Goal: Task Accomplishment & Management: Manage account settings

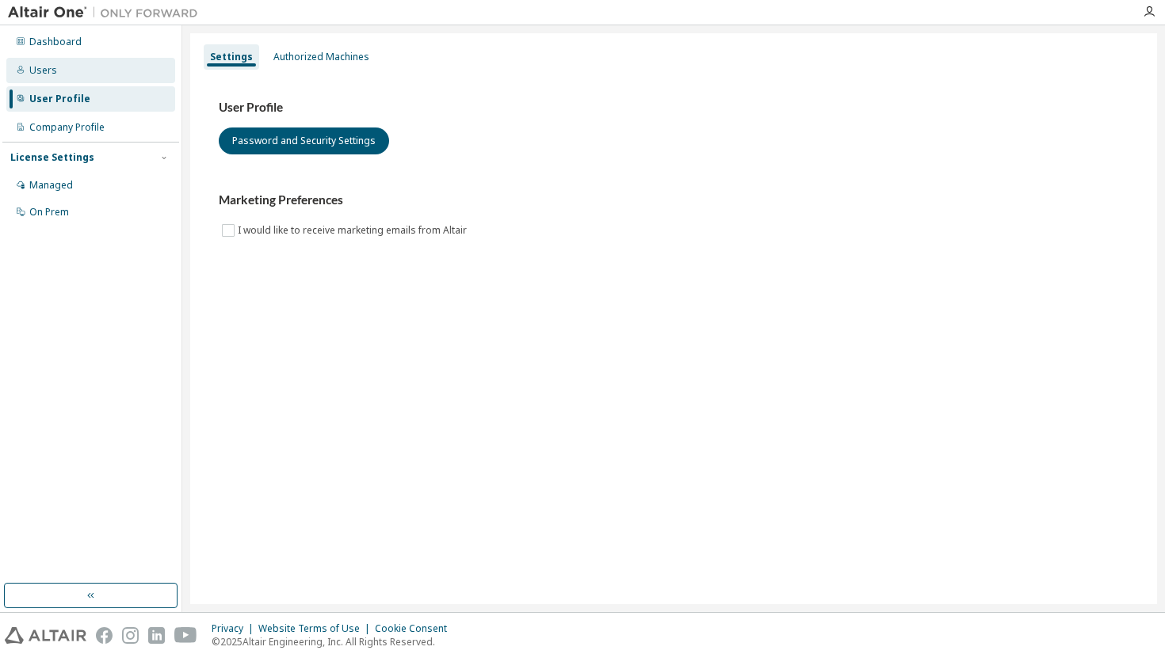
click at [50, 70] on div "Users" at bounding box center [43, 70] width 28 height 13
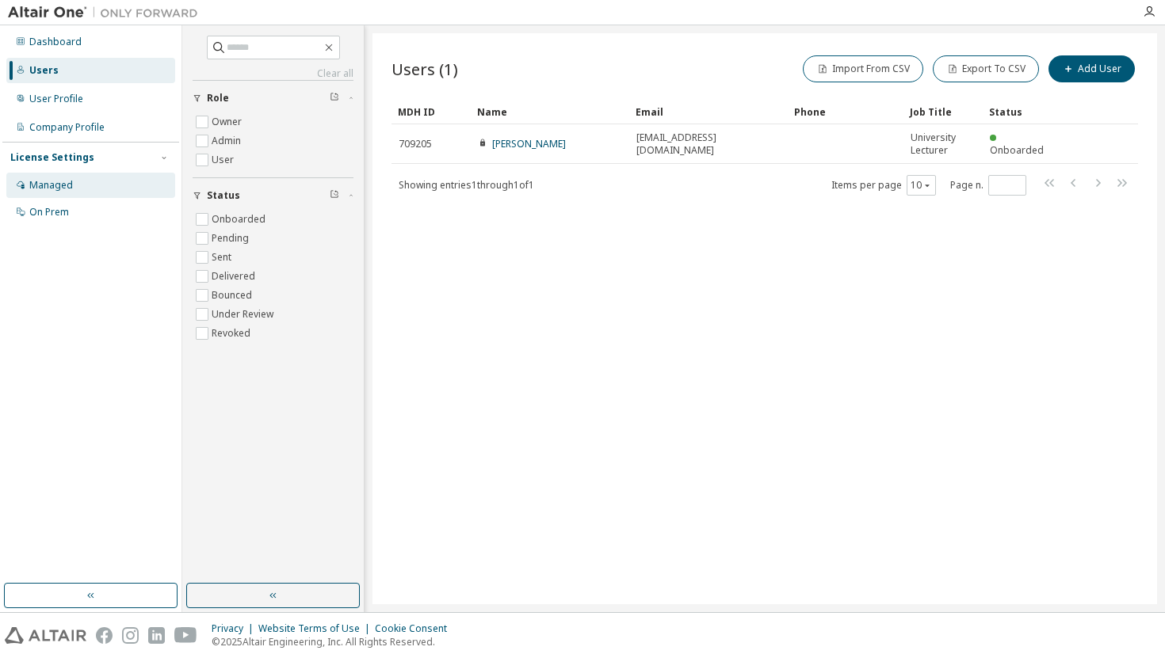
click at [71, 189] on div "Managed" at bounding box center [51, 185] width 44 height 13
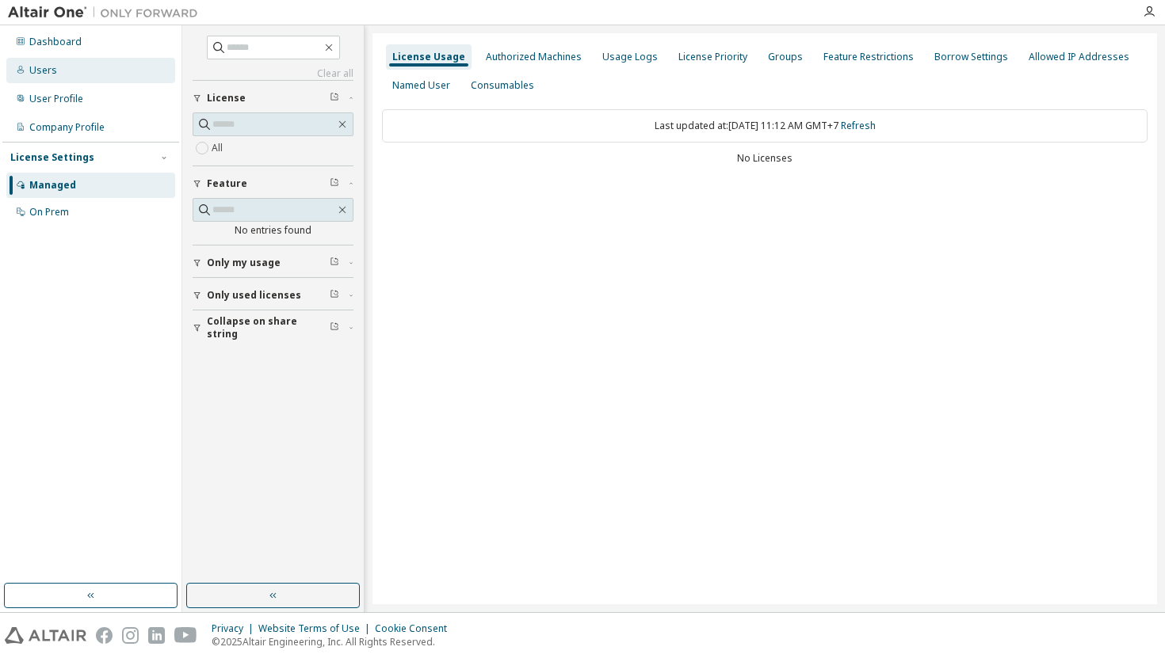
click at [48, 70] on div "Users" at bounding box center [43, 70] width 28 height 13
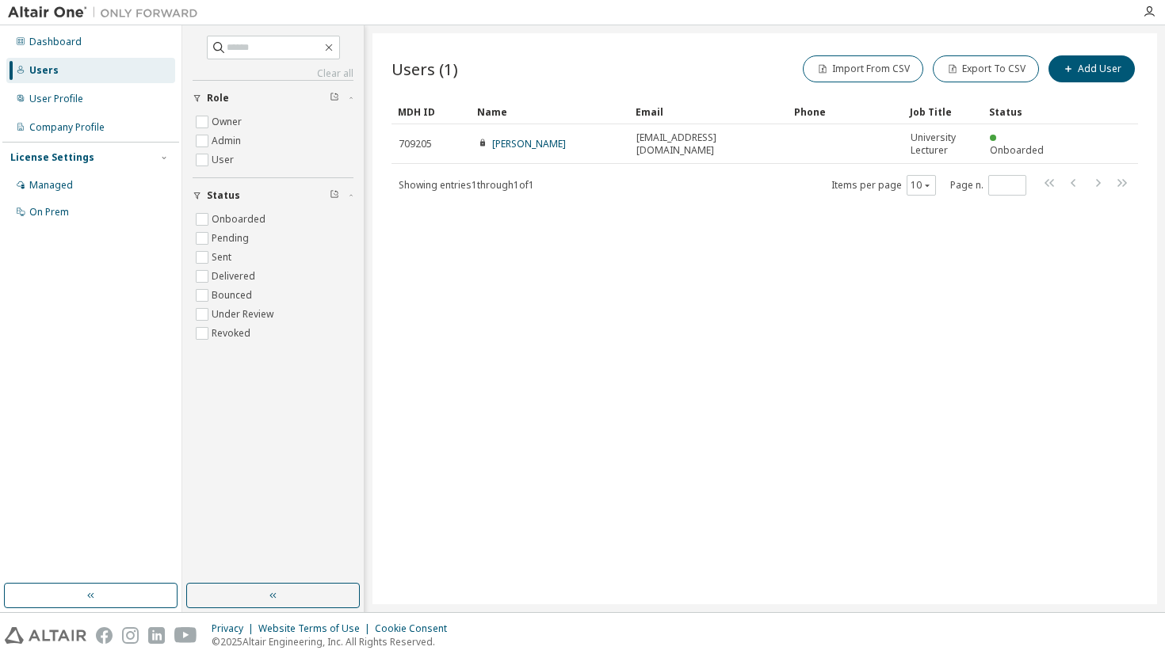
click at [638, 299] on div "Users (1) Import From CSV Export To CSV Add User Clear Load Save Save As Field …" at bounding box center [764, 318] width 784 height 571
click at [43, 3] on div at bounding box center [103, 12] width 206 height 25
click at [1150, 9] on icon "button" at bounding box center [1149, 12] width 13 height 13
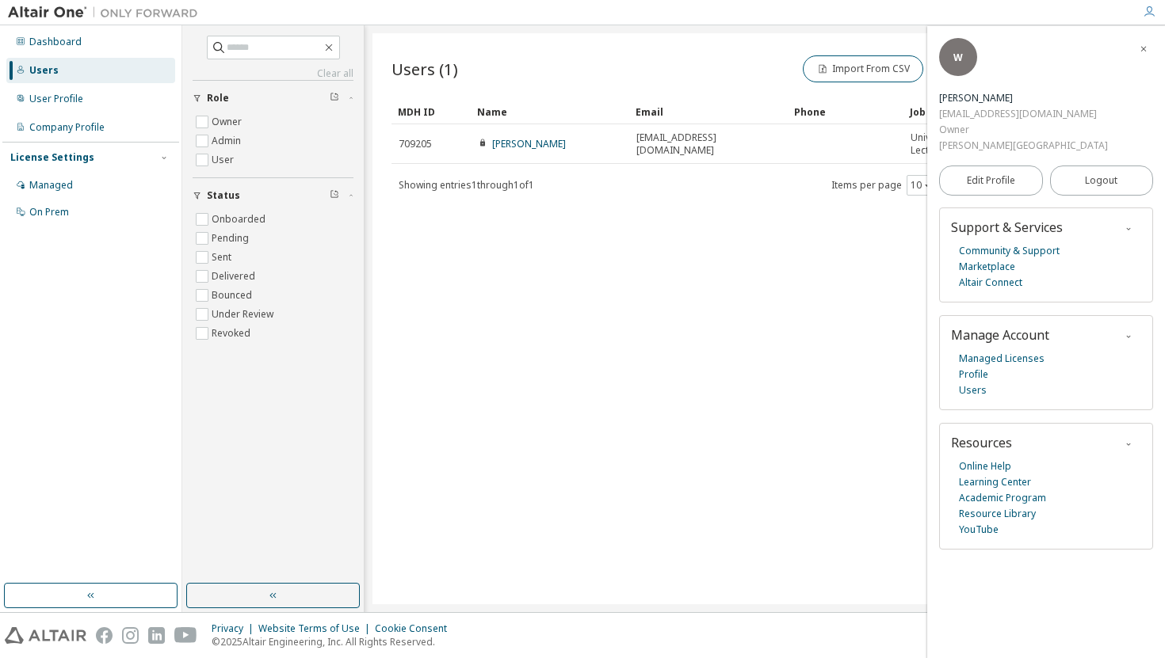
click at [1127, 332] on icon "button" at bounding box center [1129, 337] width 10 height 10
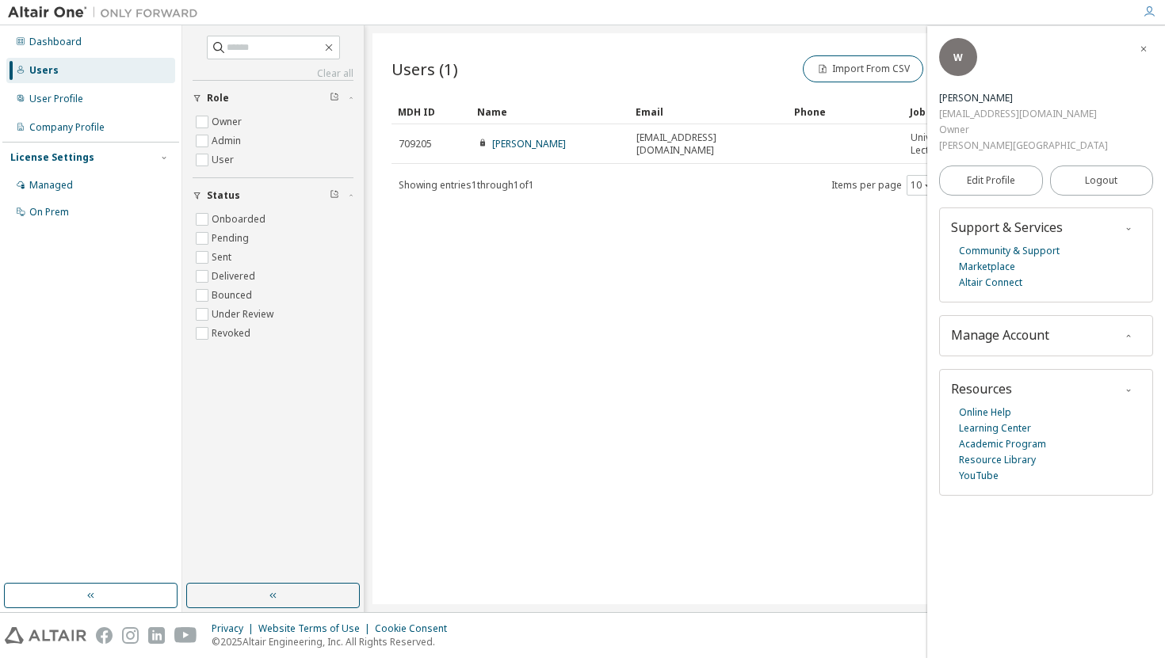
click at [1127, 332] on icon "button" at bounding box center [1129, 337] width 10 height 10
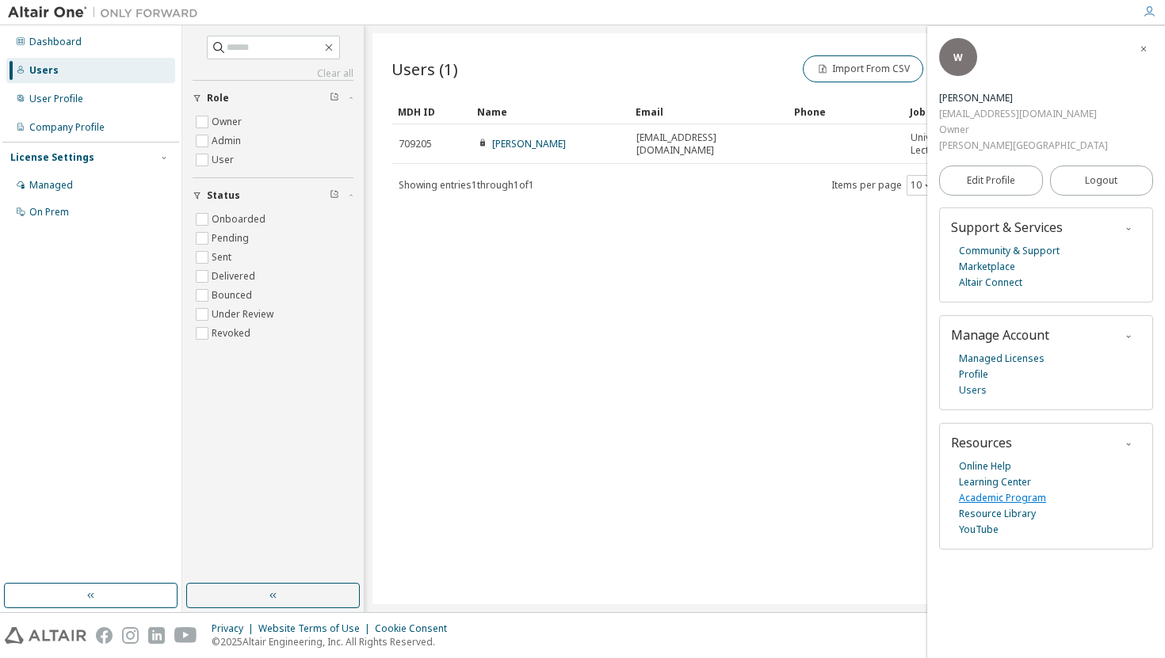
click at [1040, 490] on link "Academic Program" at bounding box center [1002, 498] width 87 height 16
click at [997, 174] on span "Edit Profile" at bounding box center [991, 180] width 48 height 13
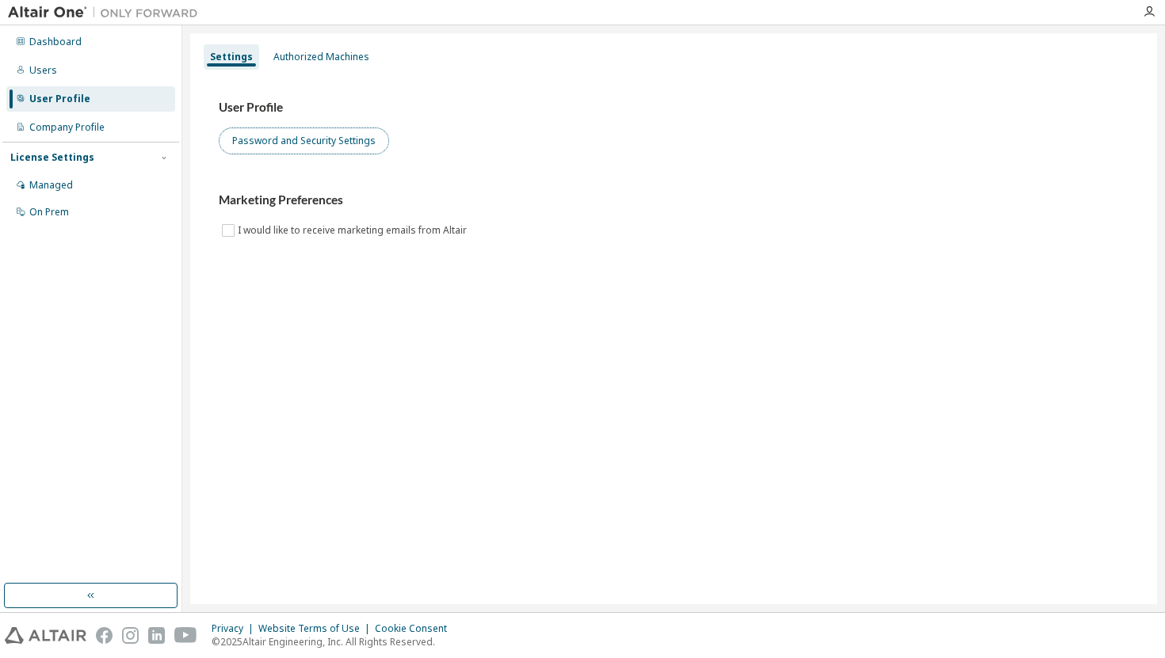
click at [337, 141] on button "Password and Security Settings" at bounding box center [304, 141] width 170 height 27
